Goal: Task Accomplishment & Management: Use online tool/utility

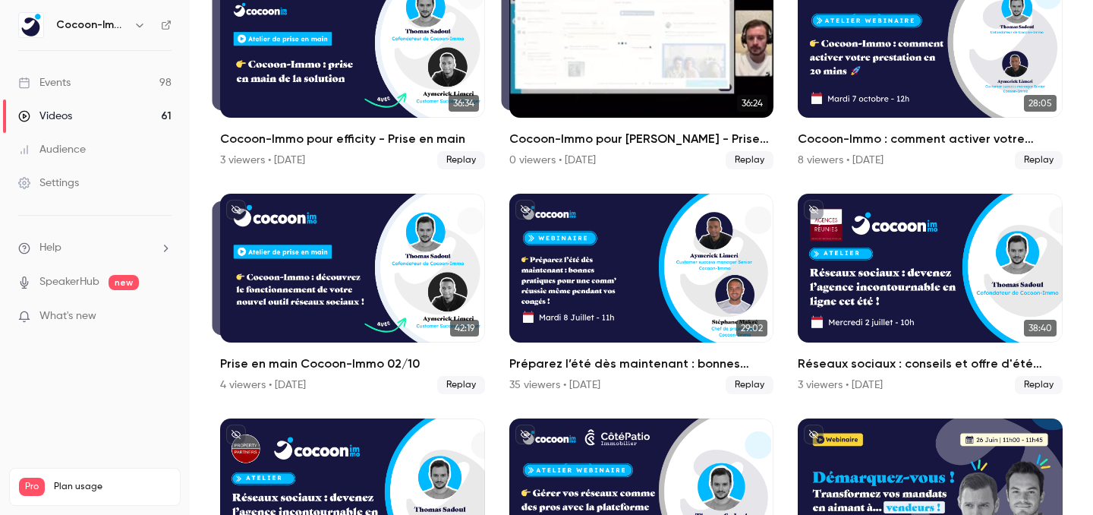
scroll to position [191, 0]
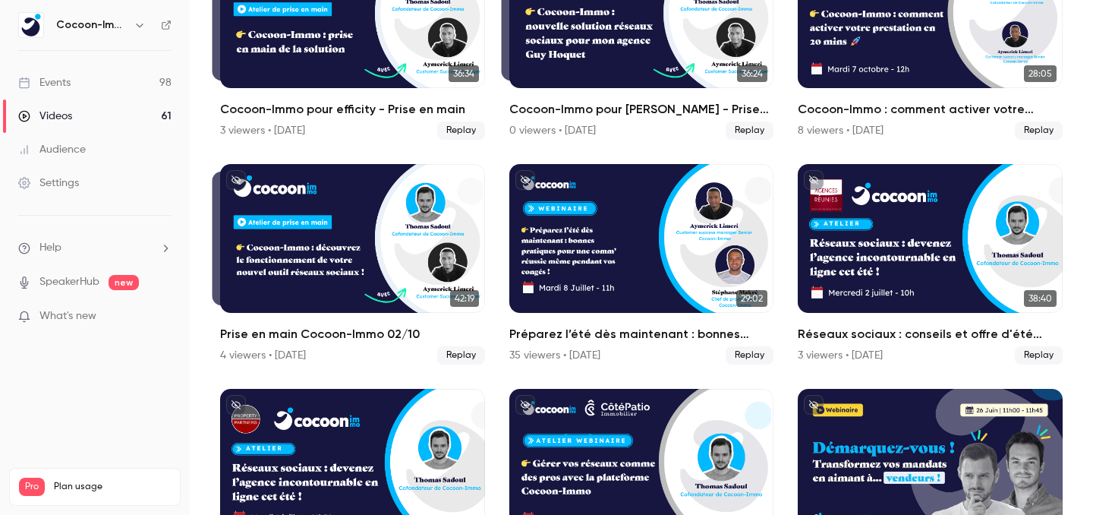
click at [76, 85] on link "Events 98" at bounding box center [95, 82] width 190 height 33
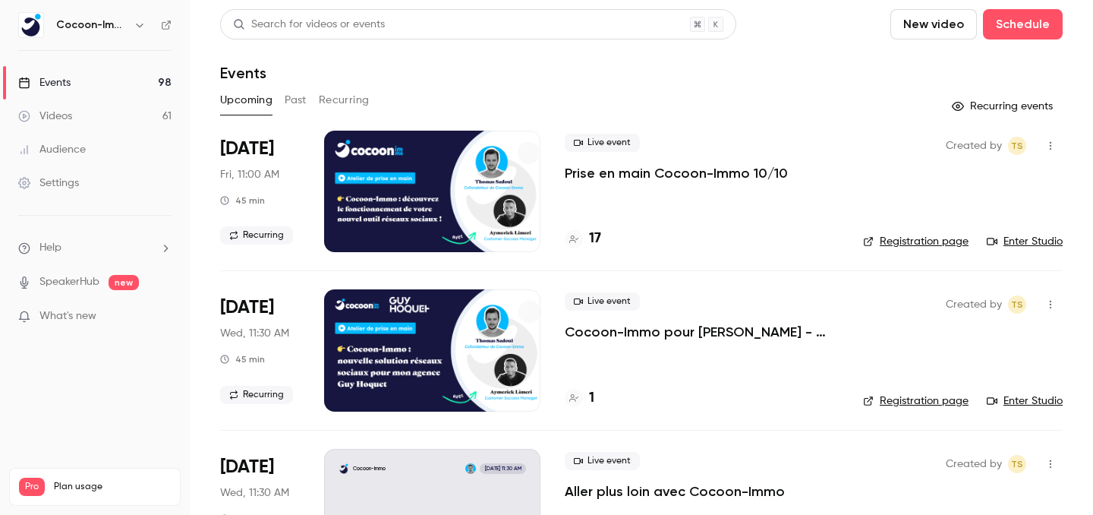
click at [601, 175] on p "Prise en main Cocoon-Immo 10/10" at bounding box center [676, 173] width 223 height 18
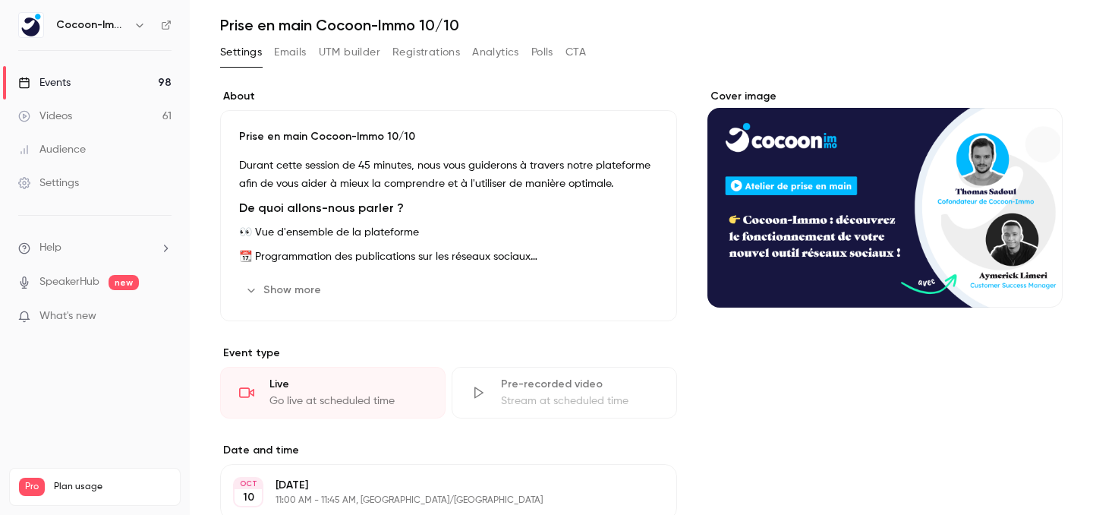
click at [538, 401] on div "Stream at scheduled time" at bounding box center [579, 400] width 157 height 15
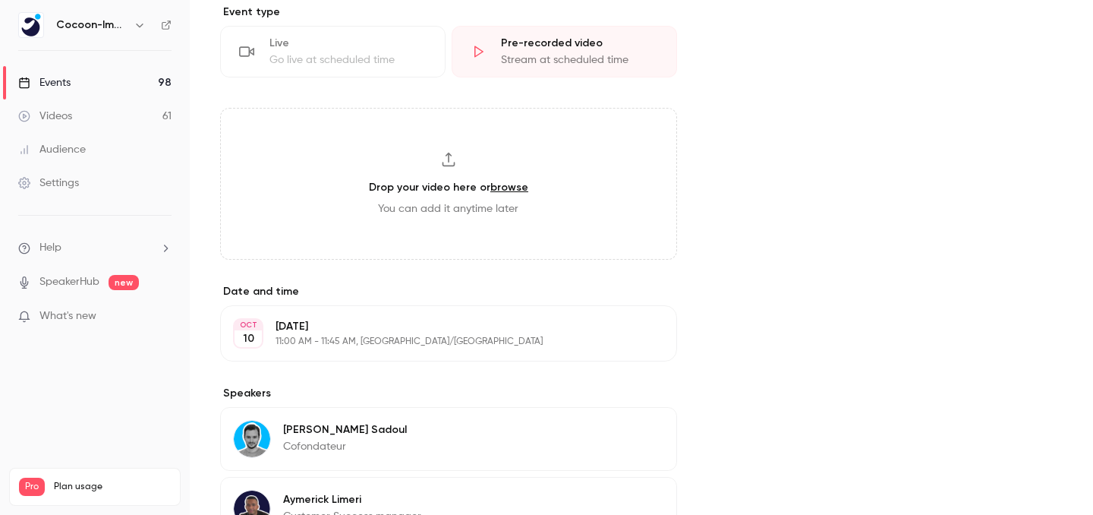
scroll to position [445, 0]
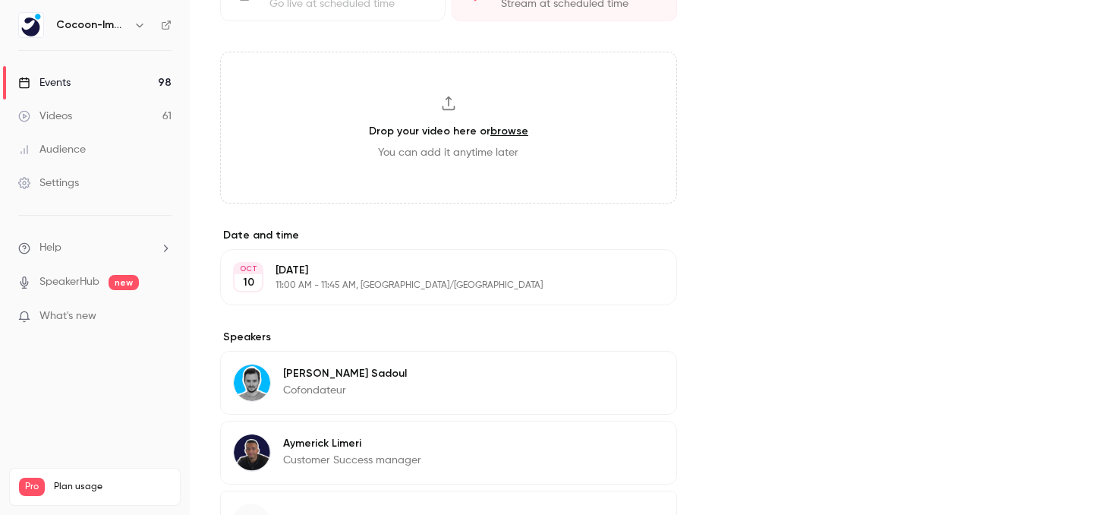
click at [465, 133] on h3 "Drop your video here or browse" at bounding box center [448, 131] width 159 height 16
type input "**********"
